Goal: Task Accomplishment & Management: Manage account settings

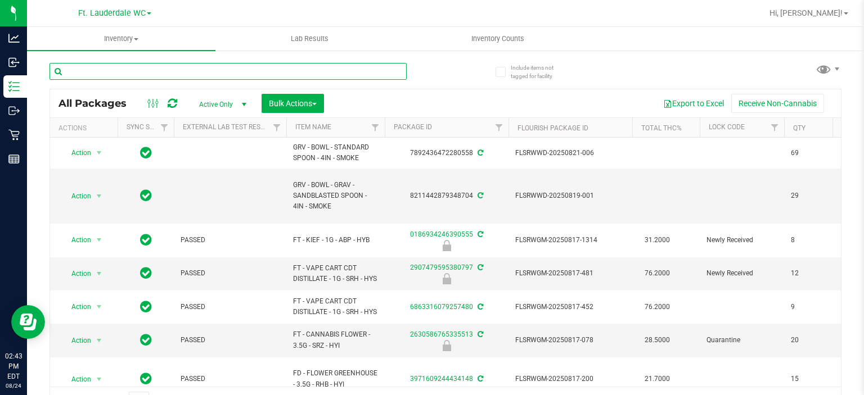
click at [247, 70] on input "text" at bounding box center [227, 71] width 357 height 17
type input "4in - blue"
click at [462, 43] on span "Inventory Counts" at bounding box center [497, 39] width 83 height 10
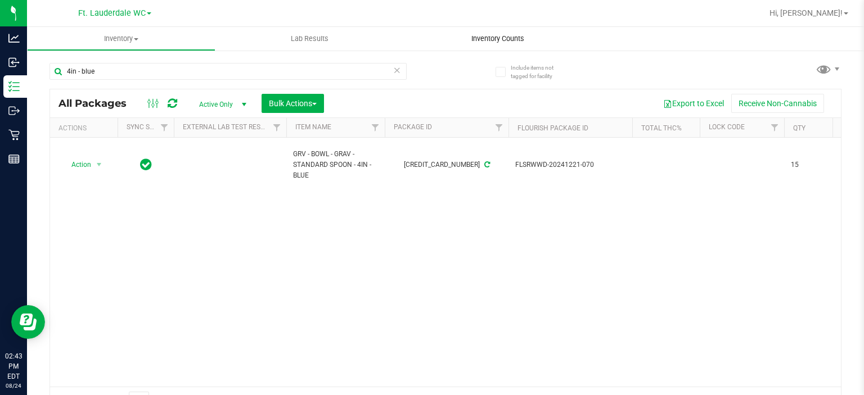
click at [462, 43] on span "Inventory Counts" at bounding box center [497, 39] width 83 height 10
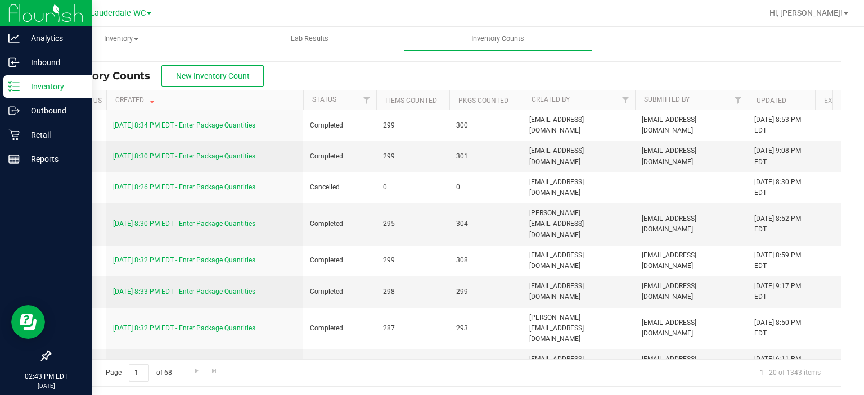
click at [21, 84] on p "Inventory" at bounding box center [53, 86] width 67 height 13
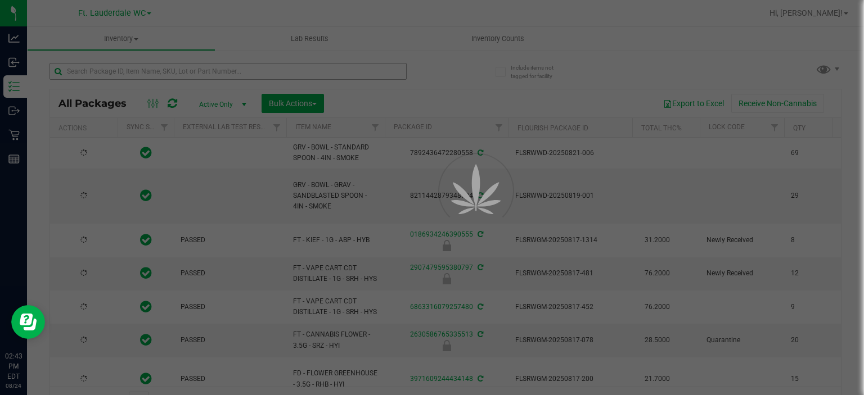
click at [203, 74] on div at bounding box center [432, 197] width 864 height 395
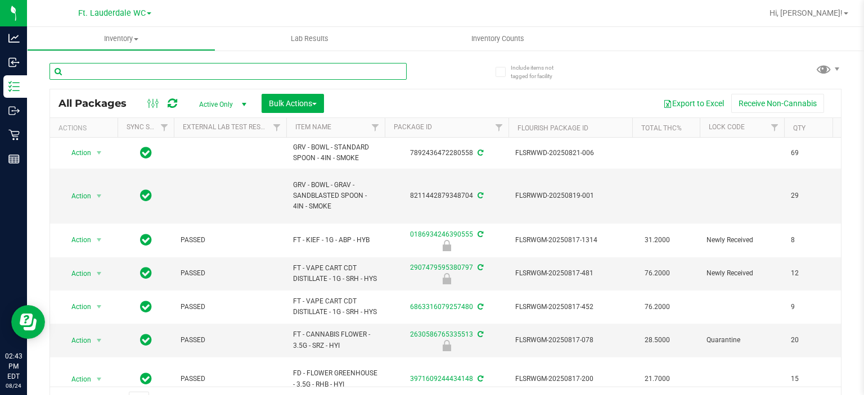
click at [203, 74] on input "text" at bounding box center [227, 71] width 357 height 17
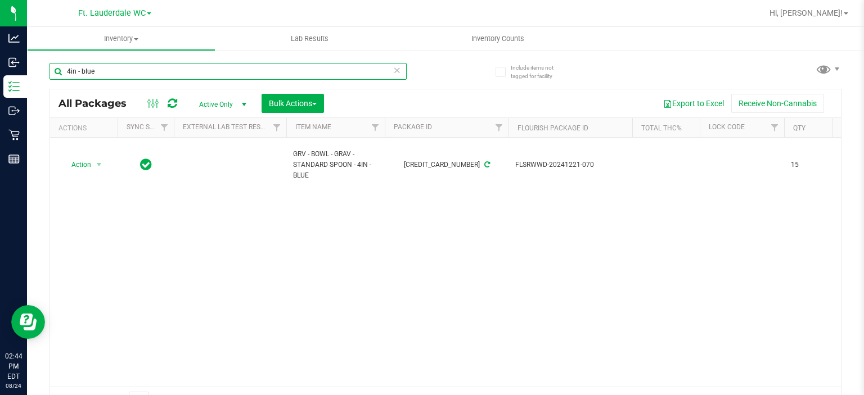
click at [175, 69] on input "4in - blue" at bounding box center [227, 71] width 357 height 17
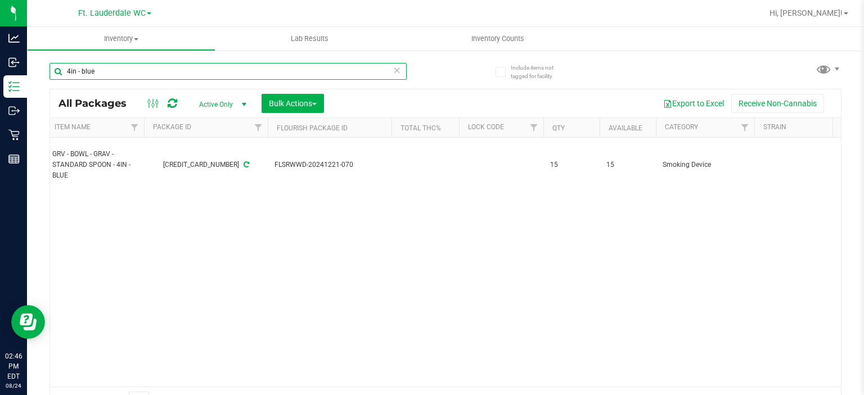
scroll to position [0, 213]
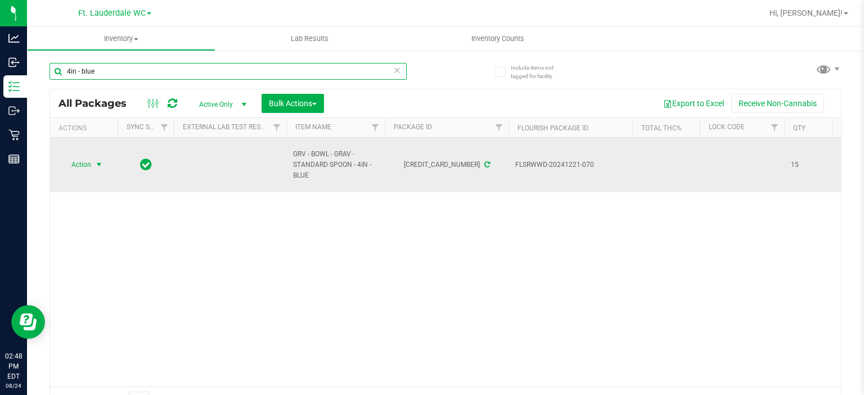
type input "4in - blue"
click at [79, 172] on span "Action" at bounding box center [76, 165] width 30 height 16
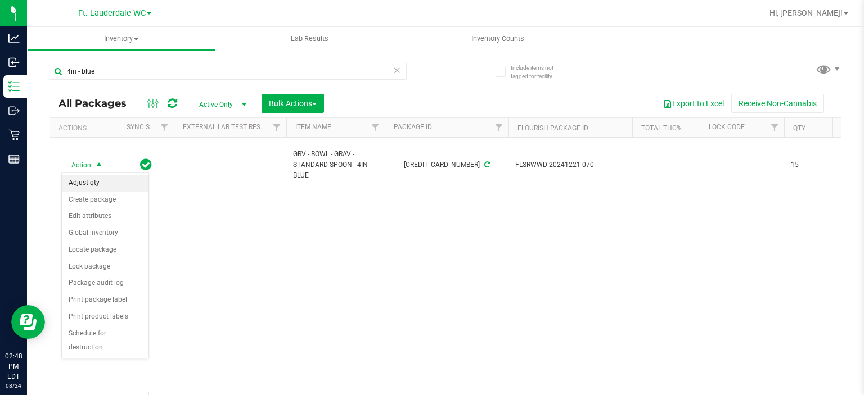
click at [84, 183] on li "Adjust qty" at bounding box center [105, 183] width 87 height 17
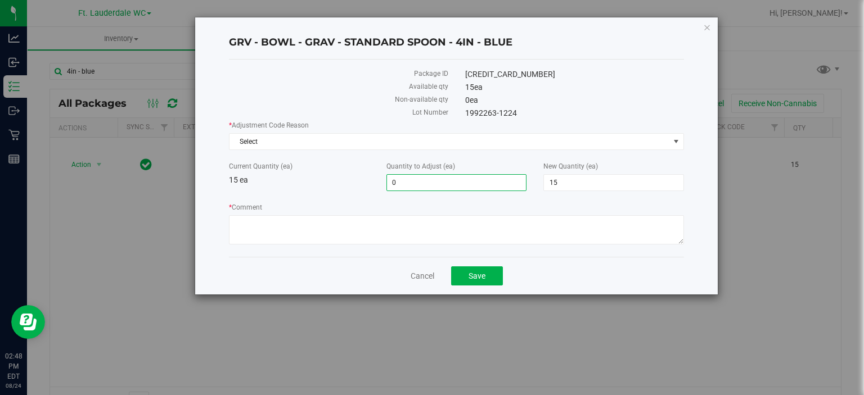
click at [409, 179] on span "0 0" at bounding box center [456, 182] width 141 height 17
click at [409, 179] on input "0" at bounding box center [456, 183] width 139 height 16
type input "-3"
type input "12"
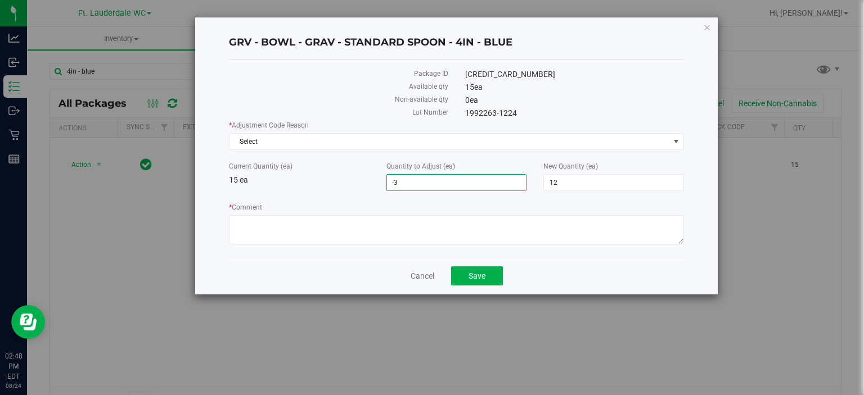
click at [322, 179] on div "Current Quantity (ea) 15 ea" at bounding box center [298, 173] width 157 height 25
click at [312, 143] on span "Select" at bounding box center [449, 142] width 440 height 16
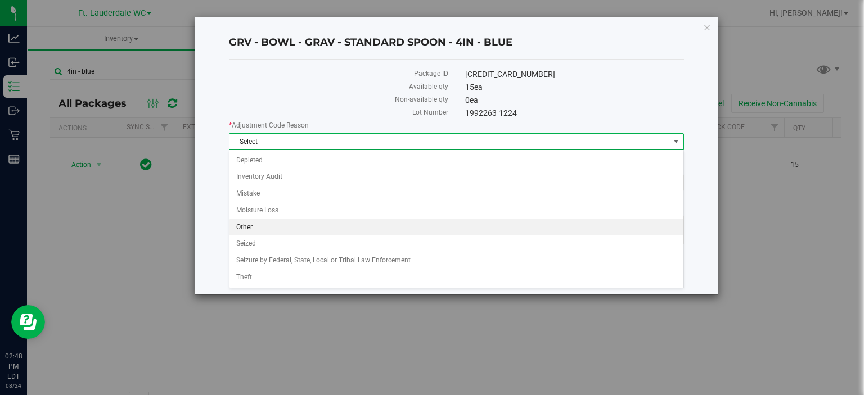
click at [290, 231] on li "Other" at bounding box center [456, 227] width 454 height 17
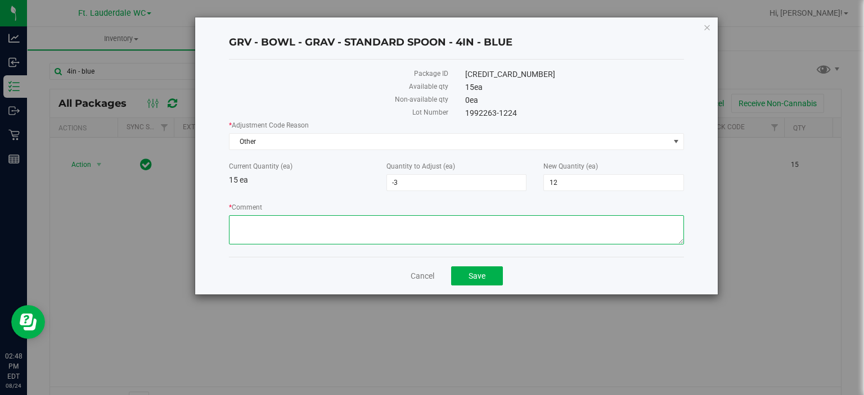
click at [290, 236] on textarea "* Comment" at bounding box center [456, 229] width 455 height 29
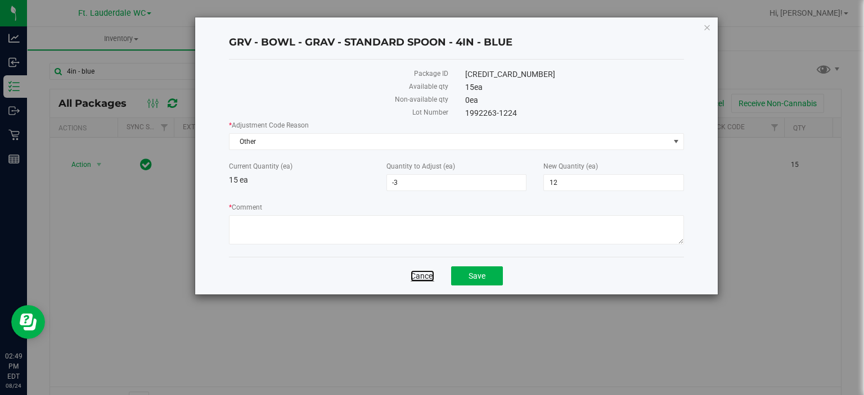
click at [427, 281] on link "Cancel" at bounding box center [423, 276] width 24 height 11
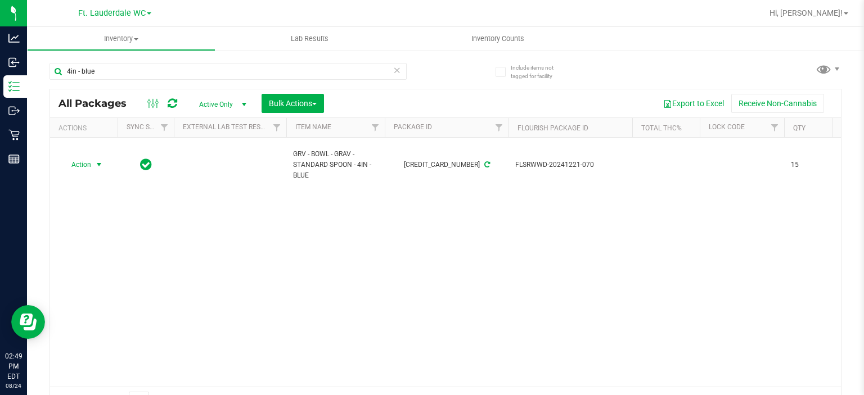
click at [427, 319] on div "Action Action Adjust qty Create package Edit attributes Global inventory Locate…" at bounding box center [445, 262] width 791 height 249
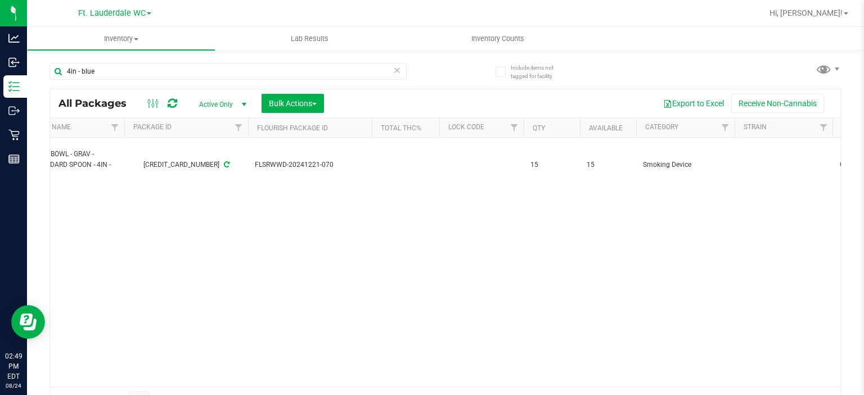
scroll to position [0, 261]
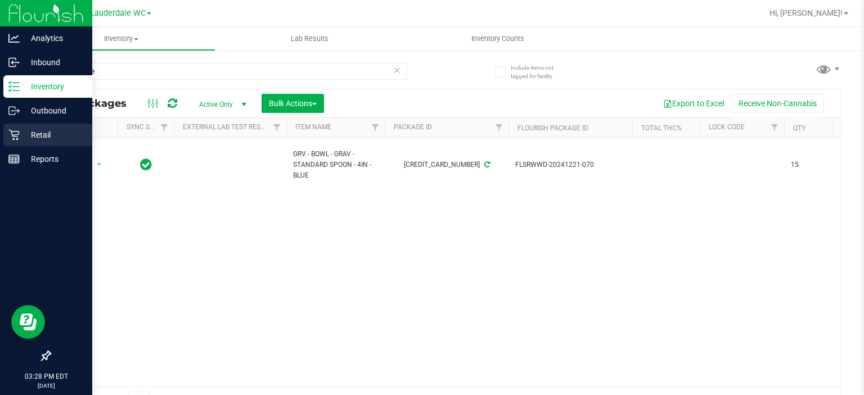
click at [11, 130] on icon at bounding box center [13, 134] width 11 height 11
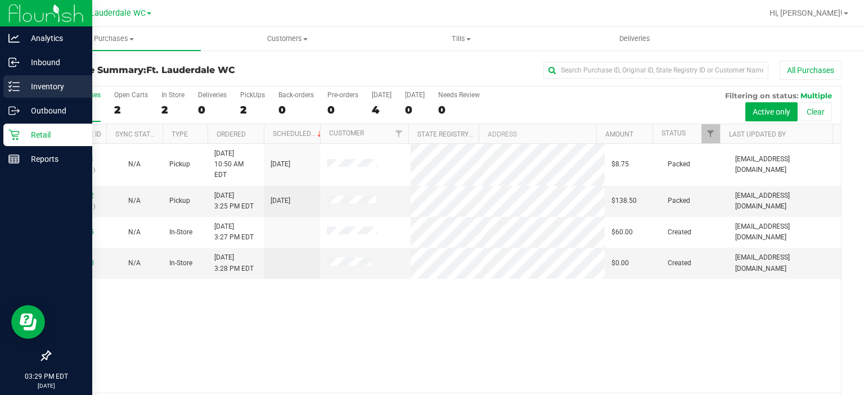
click at [22, 85] on p "Inventory" at bounding box center [53, 86] width 67 height 13
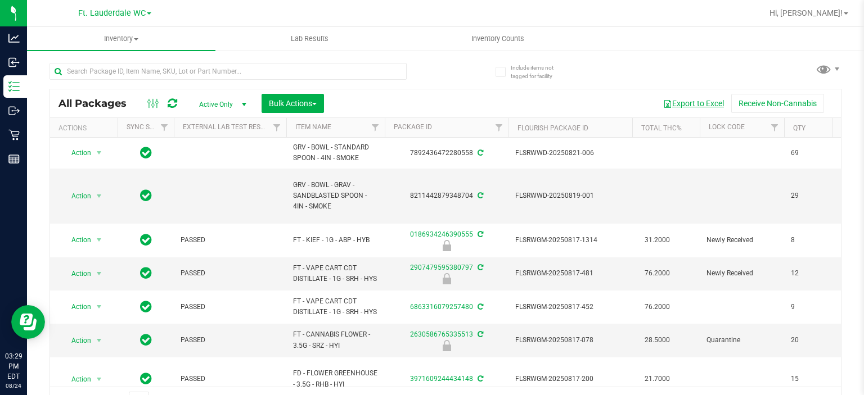
click at [679, 105] on button "Export to Excel" at bounding box center [693, 103] width 75 height 19
